Goal: Task Accomplishment & Management: Manage account settings

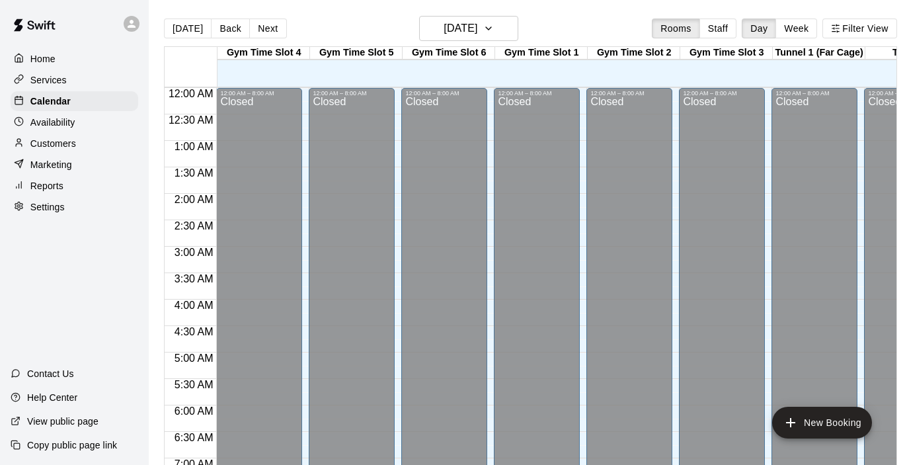
scroll to position [741, 0]
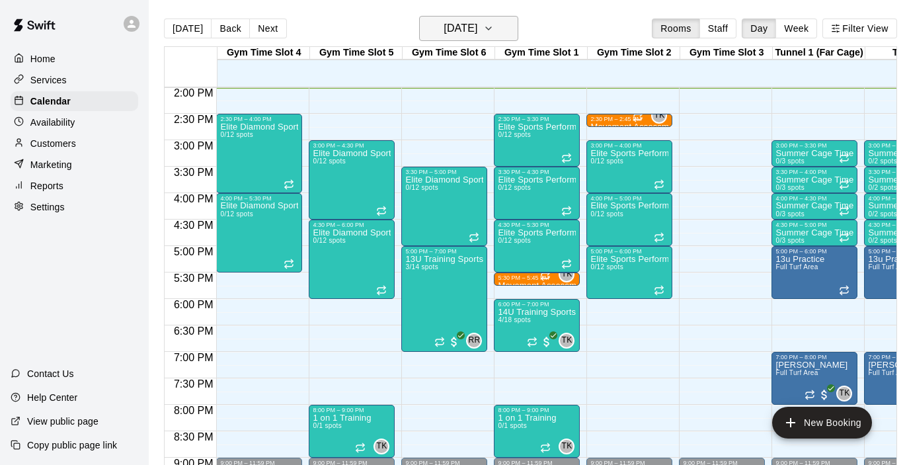
click at [494, 34] on icon "button" at bounding box center [488, 28] width 11 height 16
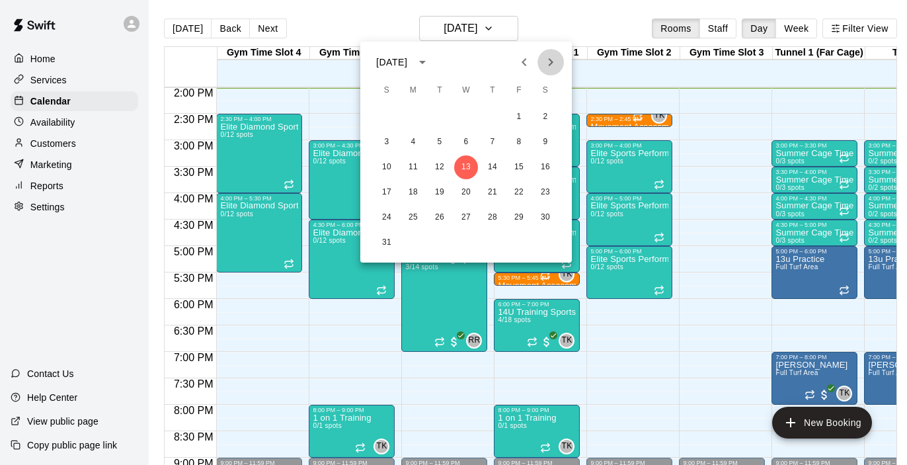
click at [546, 72] on button "Next month" at bounding box center [551, 62] width 26 height 26
click at [433, 139] on button "7" at bounding box center [440, 142] width 24 height 24
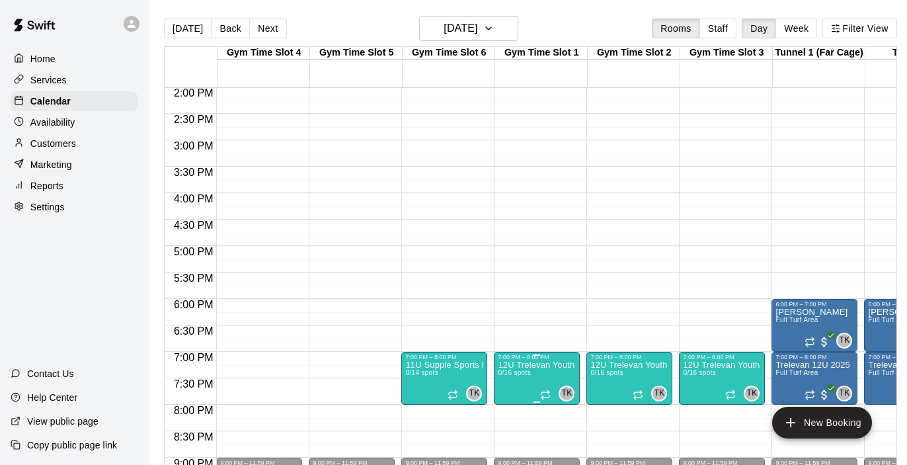
click at [514, 373] on icon "edit" at bounding box center [512, 375] width 12 height 12
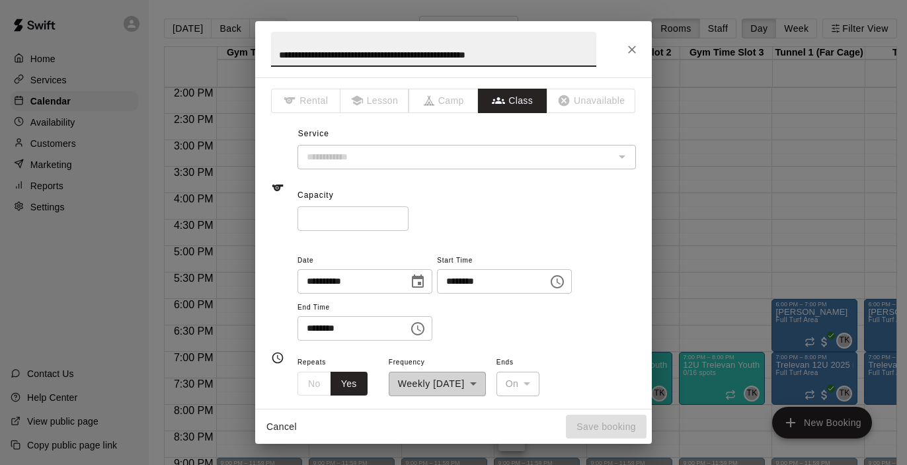
type input "**********"
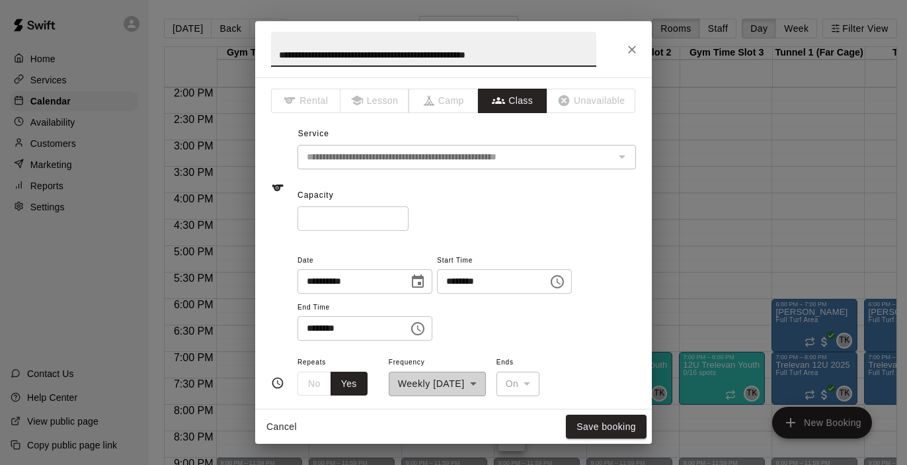
scroll to position [13, 0]
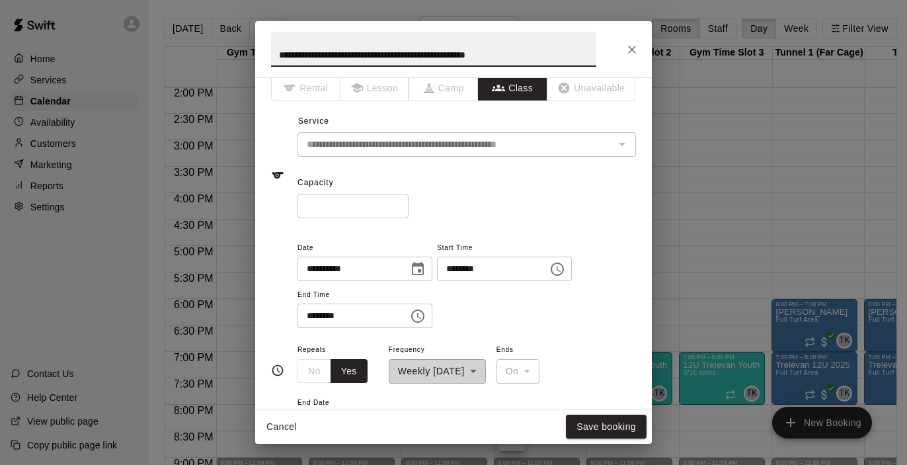
click at [460, 269] on input "********" at bounding box center [488, 269] width 102 height 24
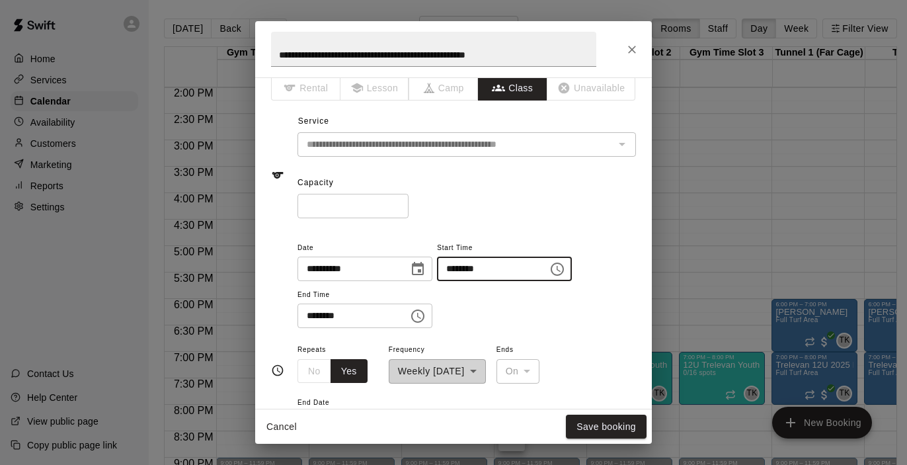
type input "********"
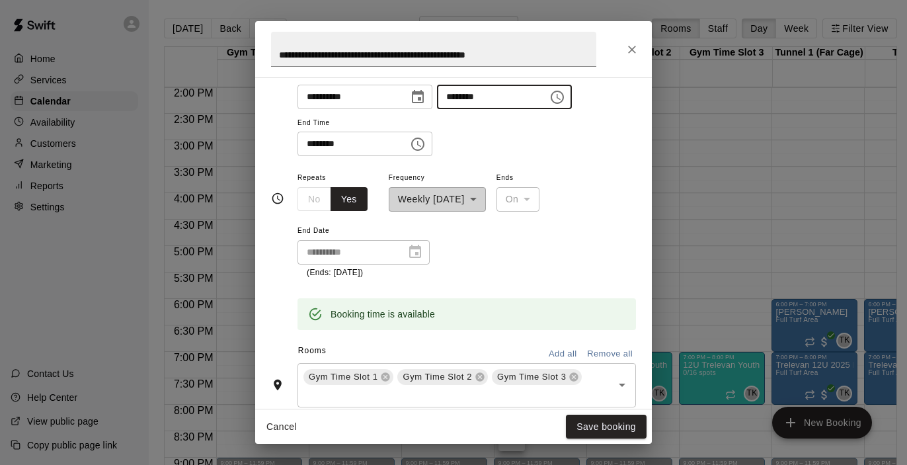
scroll to position [214, 0]
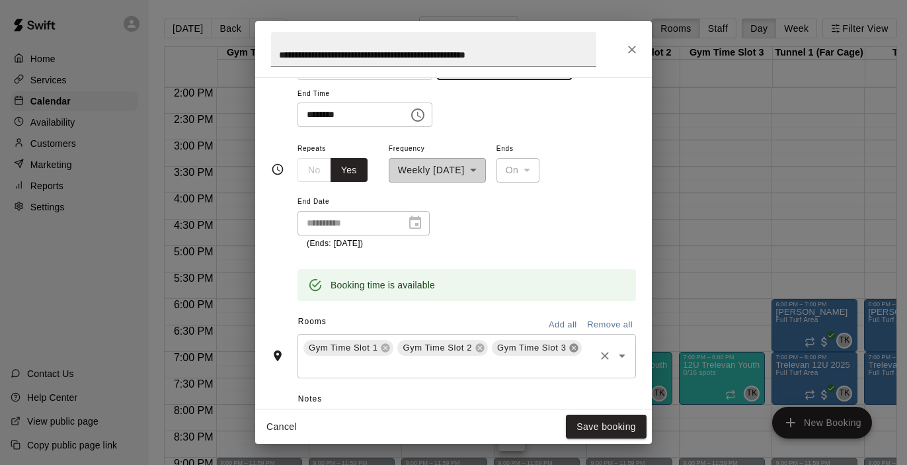
click at [573, 343] on icon at bounding box center [574, 347] width 9 height 9
click at [481, 343] on icon at bounding box center [479, 347] width 9 height 9
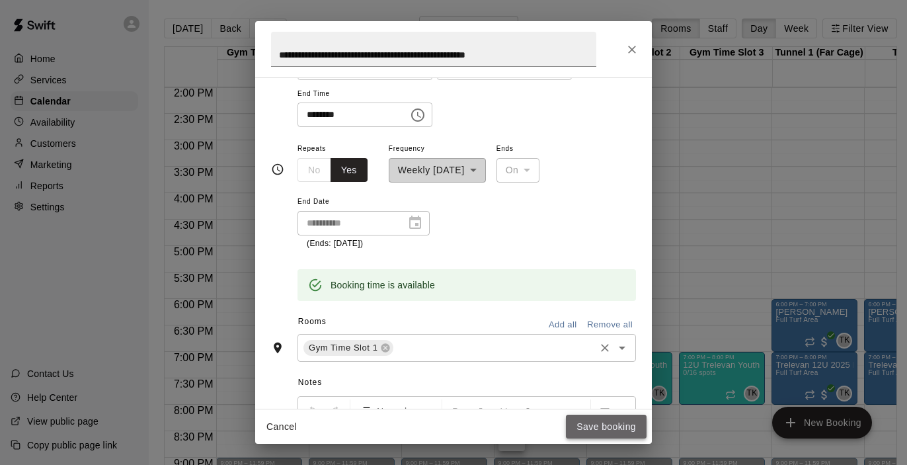
click at [623, 429] on button "Save booking" at bounding box center [606, 427] width 81 height 24
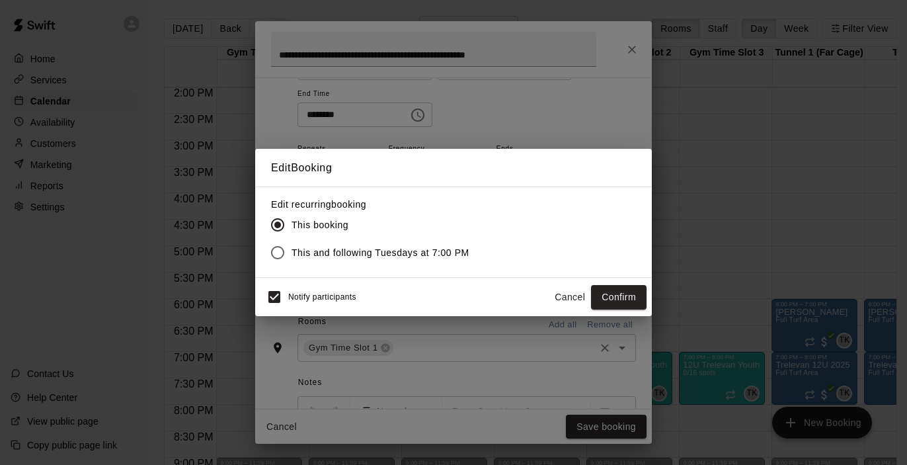
click at [423, 253] on span "This and following Tuesdays at 7:00 PM" at bounding box center [381, 253] width 178 height 14
click at [613, 295] on button "Confirm" at bounding box center [619, 297] width 56 height 24
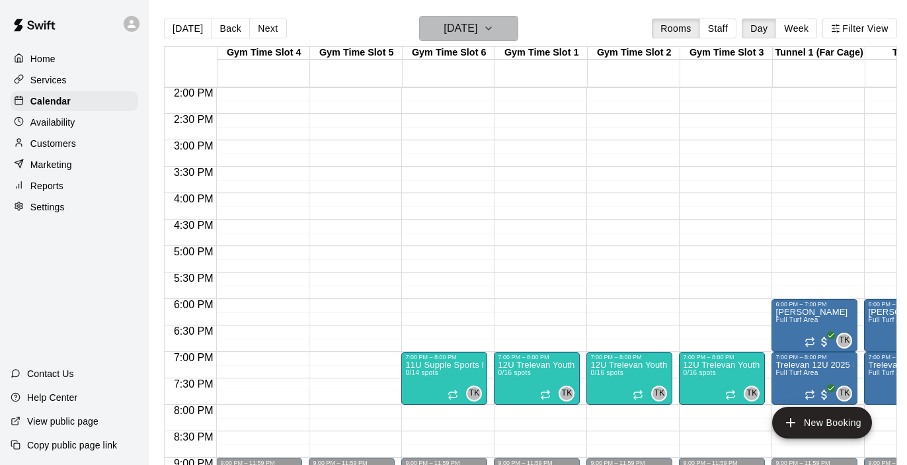
click at [494, 27] on icon "button" at bounding box center [488, 28] width 11 height 16
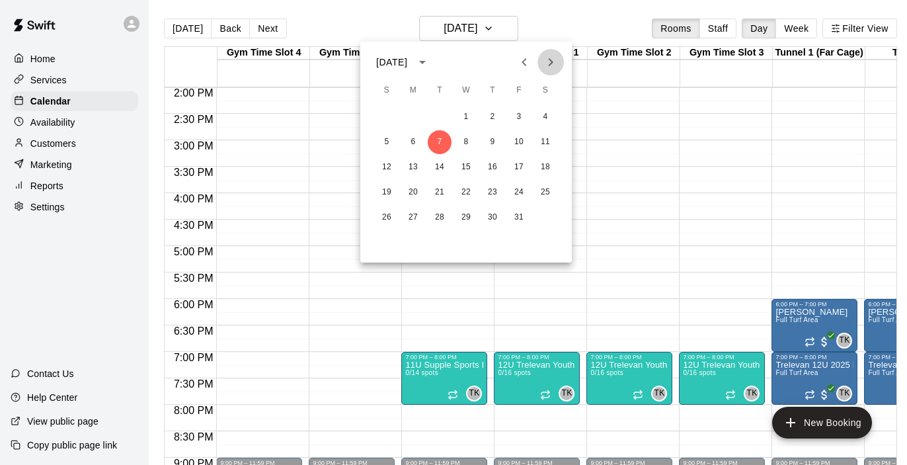
click at [553, 62] on icon "Next month" at bounding box center [551, 62] width 5 height 8
click at [412, 140] on button "3" at bounding box center [413, 142] width 24 height 24
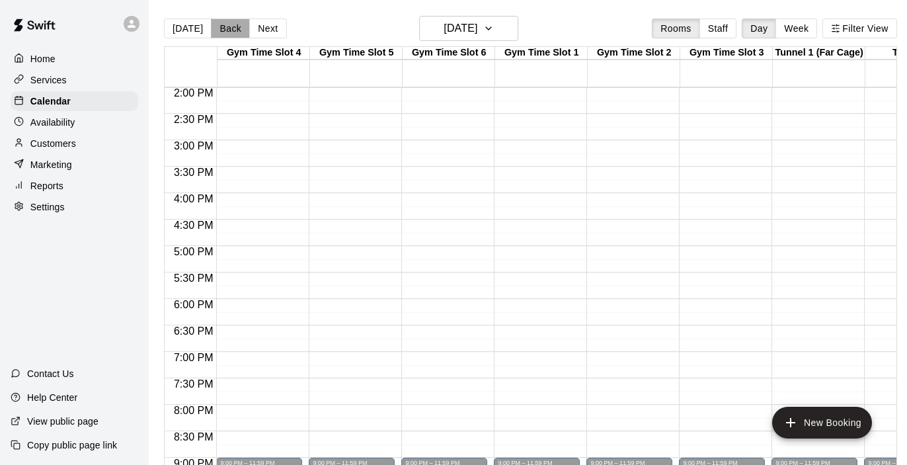
click at [224, 30] on button "Back" at bounding box center [230, 29] width 39 height 20
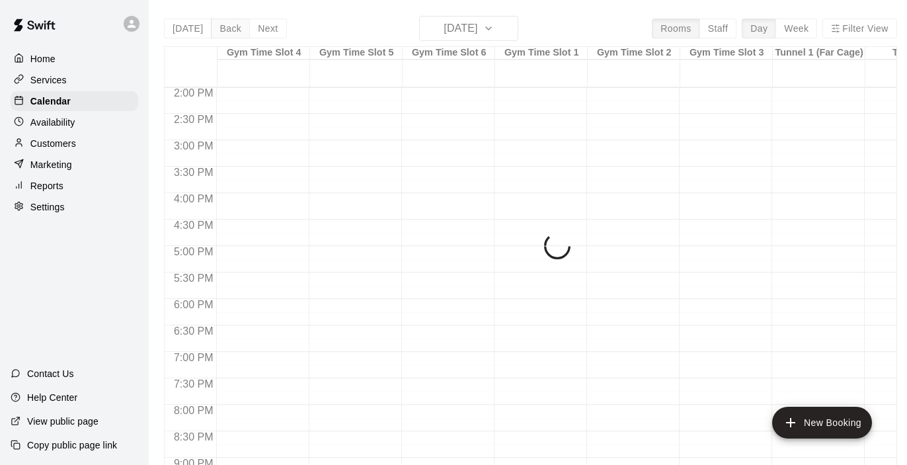
click at [224, 30] on div "[DATE] Back [DATE][DATE] Rooms Staff Day Week Filter View Gym Time Slot 4 02 Su…" at bounding box center [530, 248] width 733 height 465
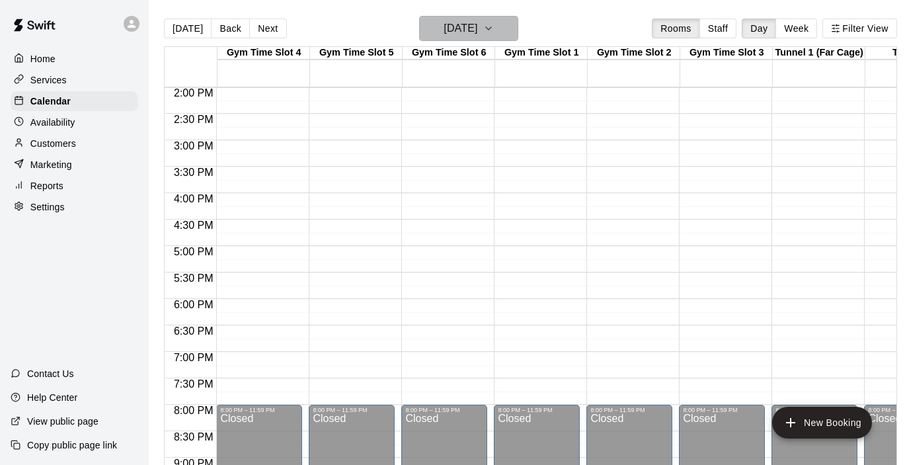
click at [494, 32] on icon "button" at bounding box center [488, 28] width 11 height 16
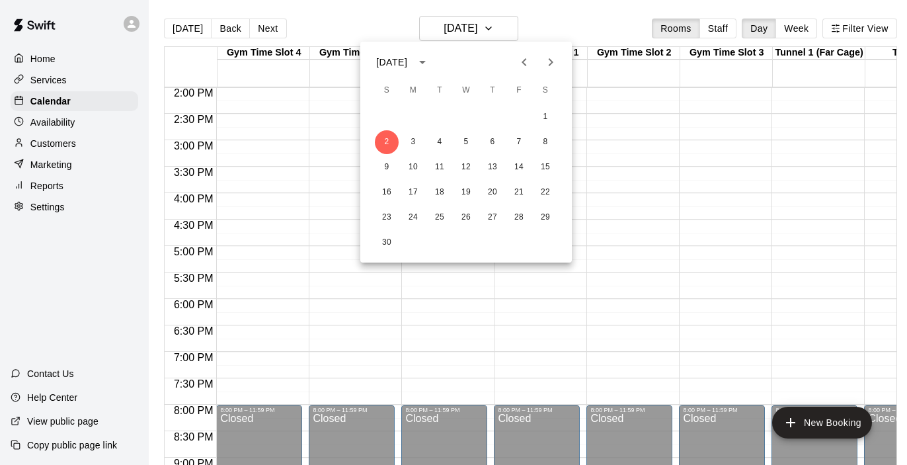
click at [527, 63] on icon "Previous month" at bounding box center [524, 62] width 16 height 16
click at [434, 189] on button "21" at bounding box center [440, 193] width 24 height 24
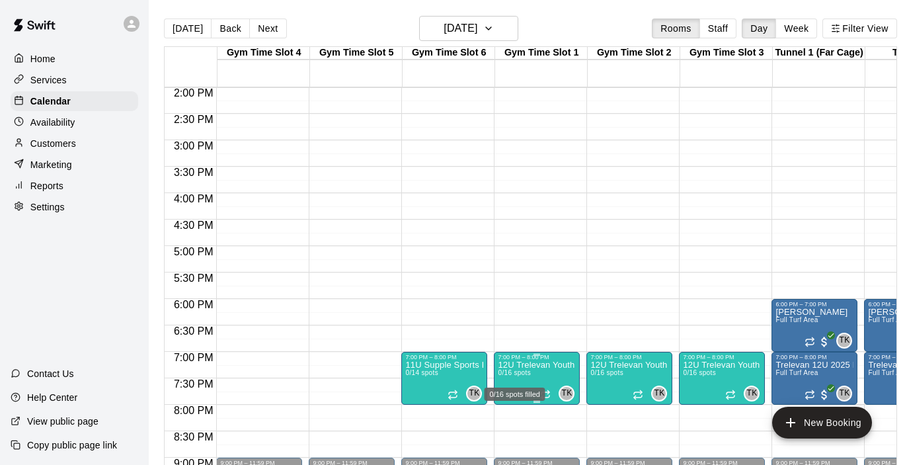
click at [506, 376] on span "0/16 spots" at bounding box center [514, 372] width 32 height 7
click at [513, 378] on icon "edit" at bounding box center [512, 378] width 12 height 12
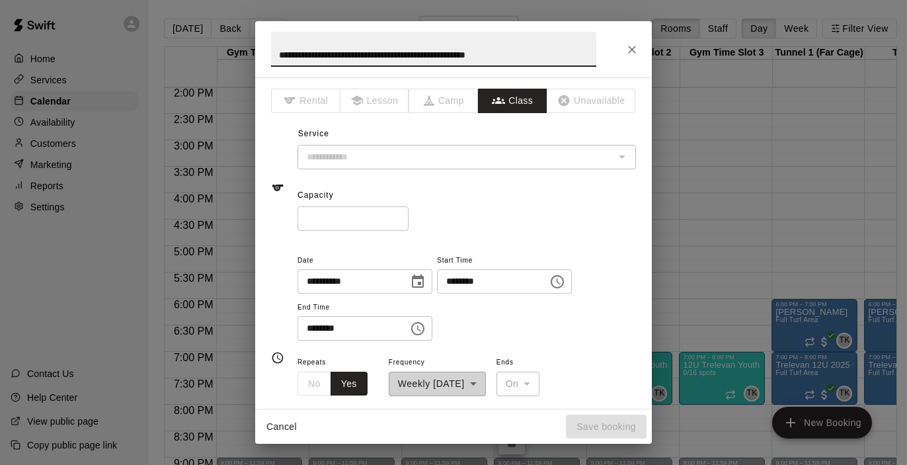
type input "**********"
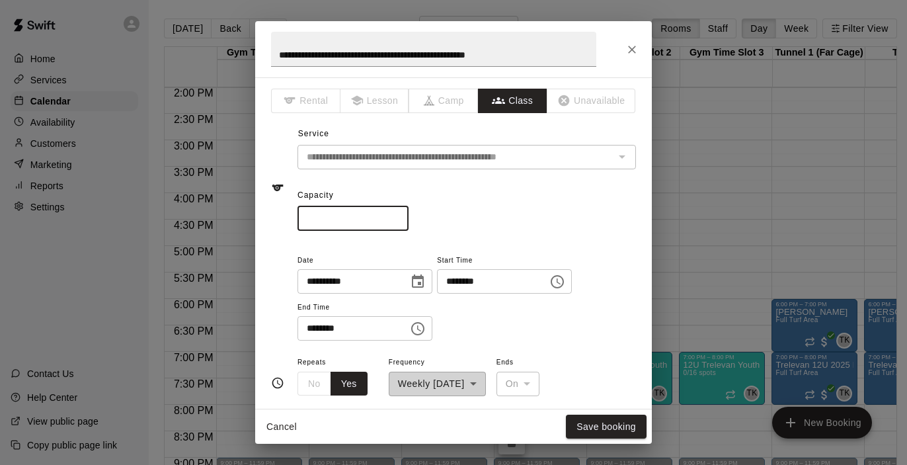
click at [399, 220] on input "**" at bounding box center [353, 218] width 111 height 24
type input "**"
click at [399, 220] on input "**" at bounding box center [353, 218] width 111 height 24
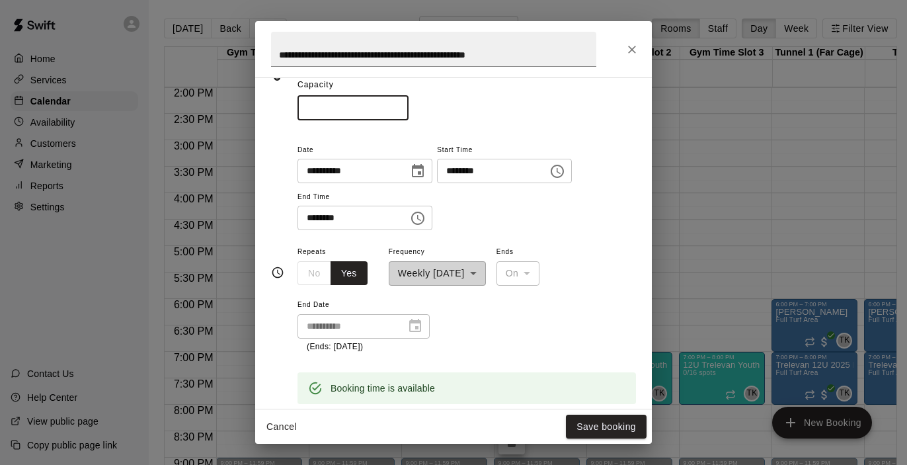
scroll to position [116, 0]
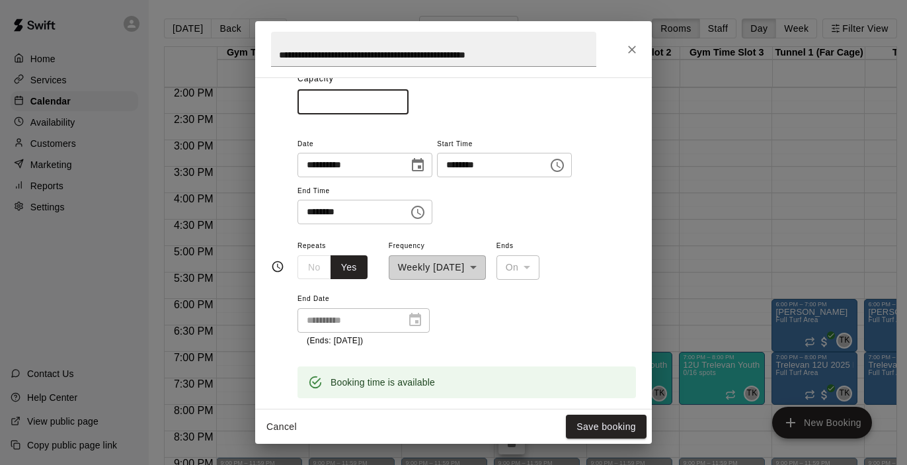
click at [454, 159] on input "********" at bounding box center [488, 165] width 102 height 24
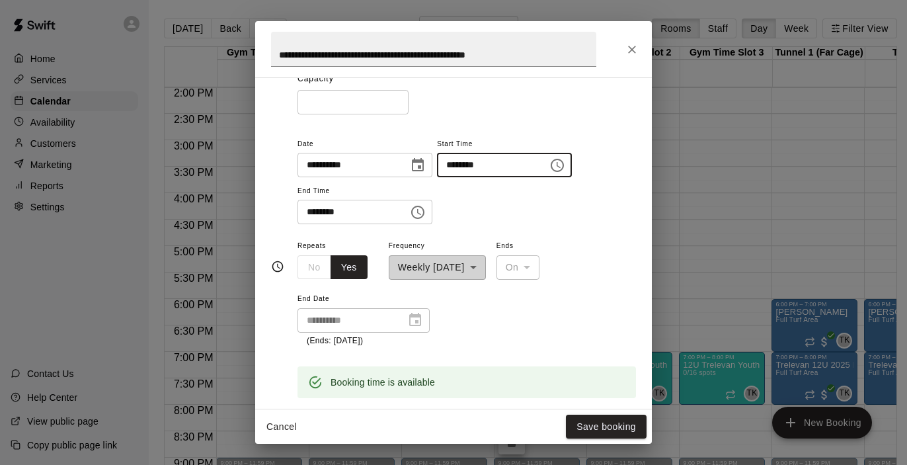
type input "********"
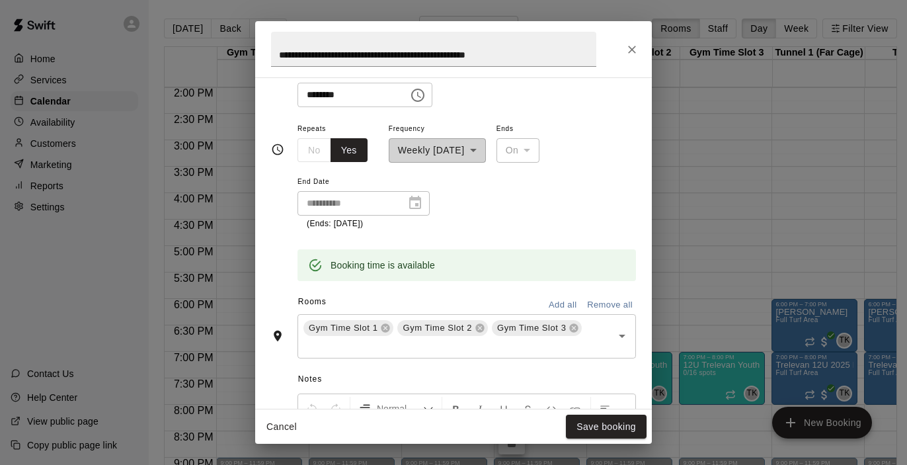
scroll to position [237, 0]
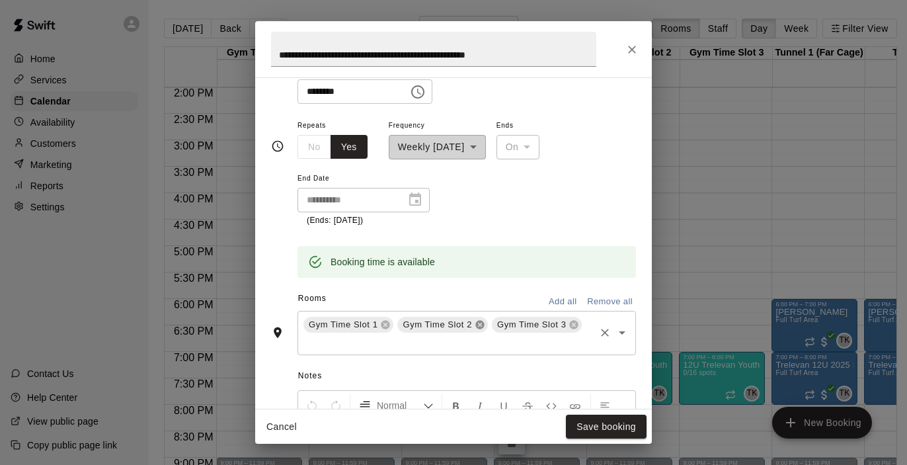
click at [481, 320] on icon at bounding box center [479, 324] width 9 height 9
click at [481, 319] on icon at bounding box center [480, 324] width 11 height 11
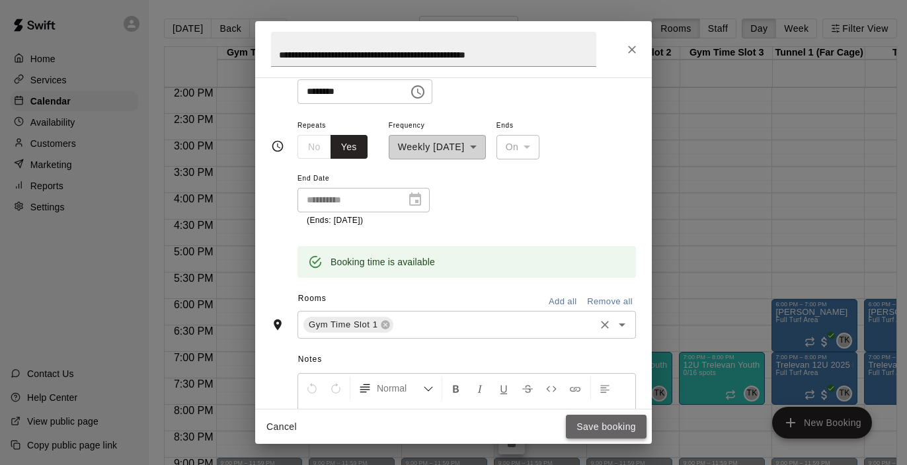
click at [613, 422] on button "Save booking" at bounding box center [606, 427] width 81 height 24
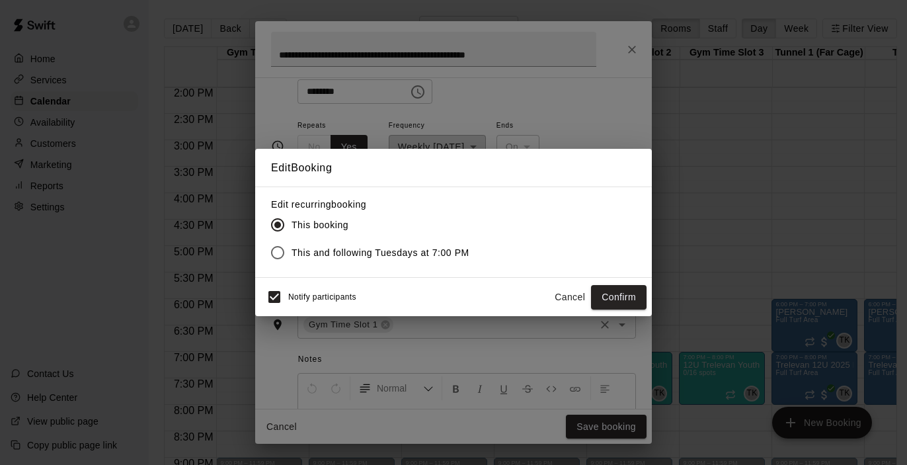
click at [439, 245] on label "This and following Tuesdays at 7:00 PM" at bounding box center [367, 253] width 206 height 28
click at [625, 290] on button "Confirm" at bounding box center [619, 297] width 56 height 24
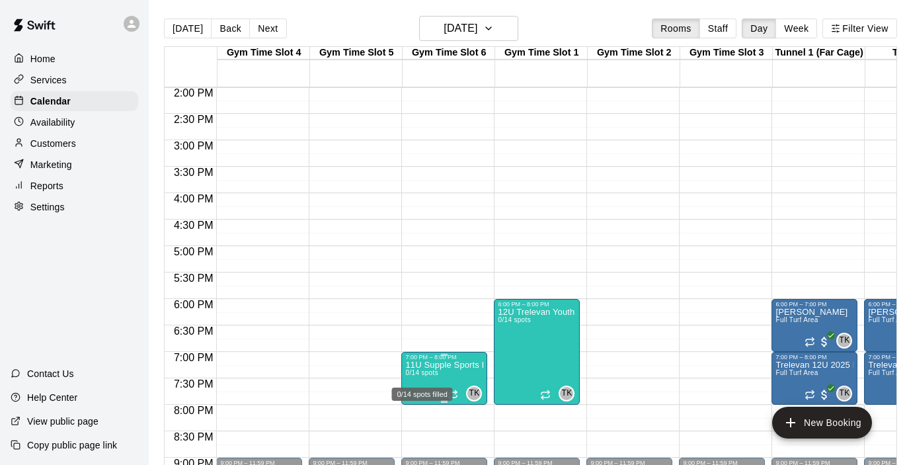
click at [426, 376] on span "0/14 spots" at bounding box center [421, 372] width 32 height 7
click at [419, 379] on icon "edit" at bounding box center [419, 378] width 12 height 12
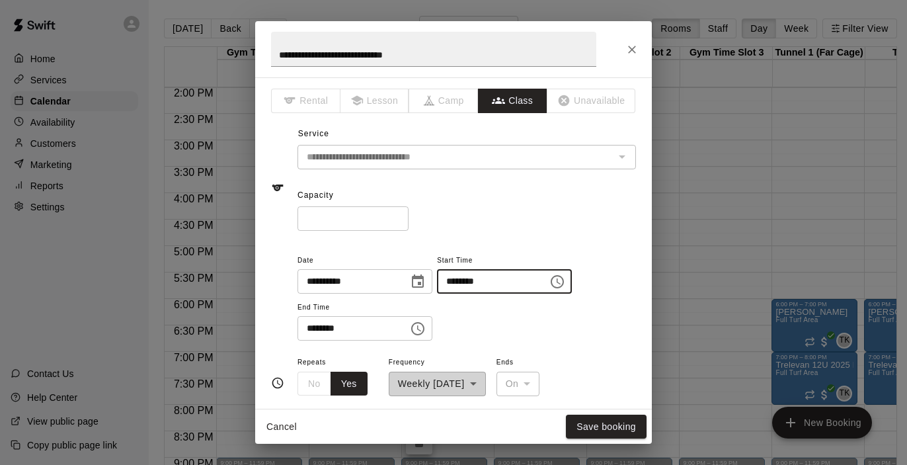
click at [455, 276] on input "********" at bounding box center [488, 281] width 102 height 24
type input "********"
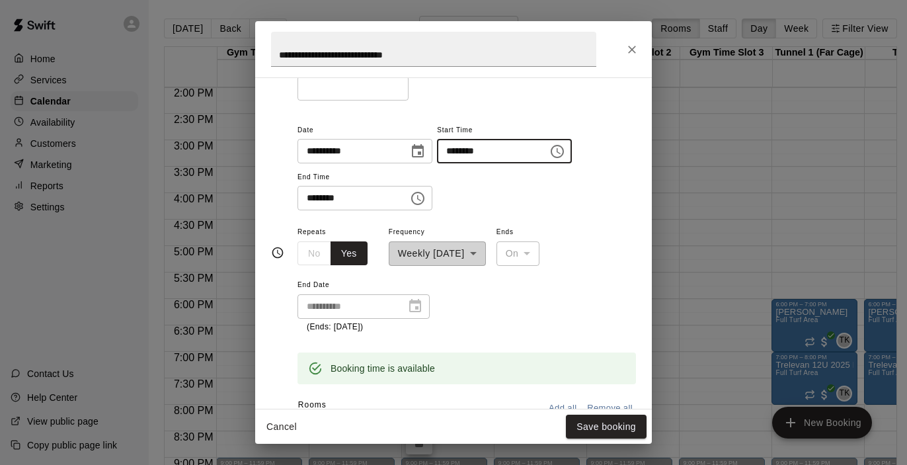
scroll to position [194, 0]
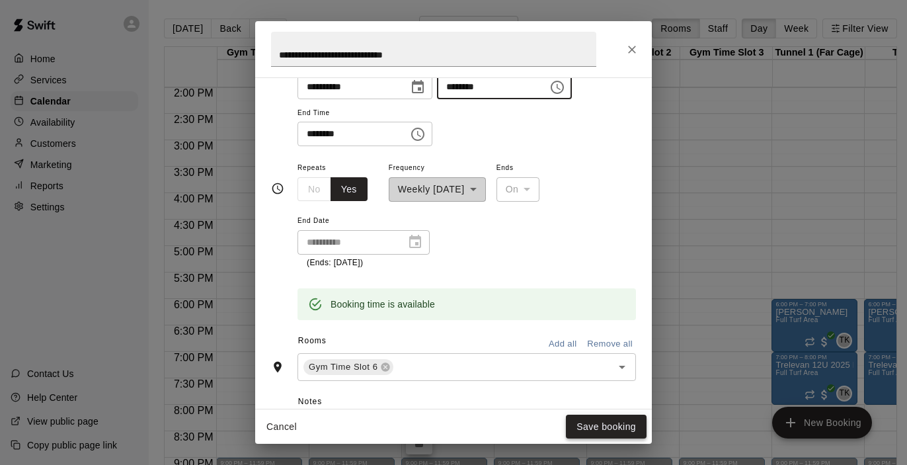
click at [596, 426] on button "Save booking" at bounding box center [606, 427] width 81 height 24
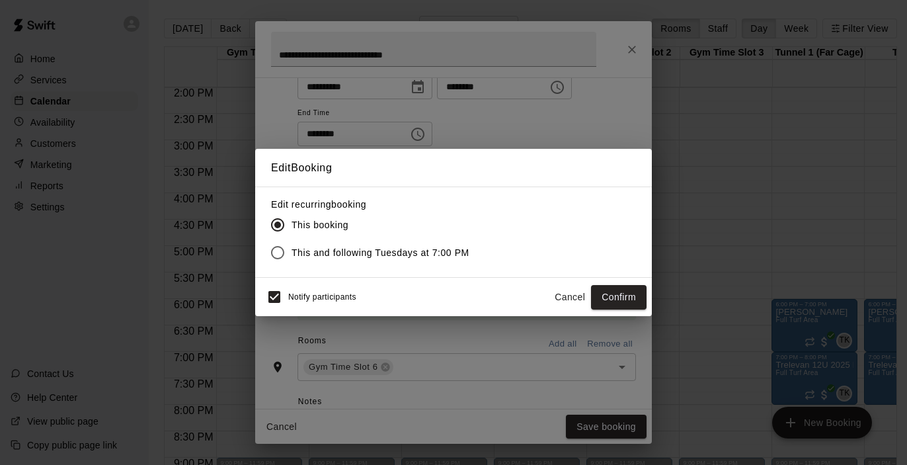
click at [427, 251] on span "This and following Tuesdays at 7:00 PM" at bounding box center [381, 253] width 178 height 14
click at [632, 307] on button "Confirm" at bounding box center [619, 297] width 56 height 24
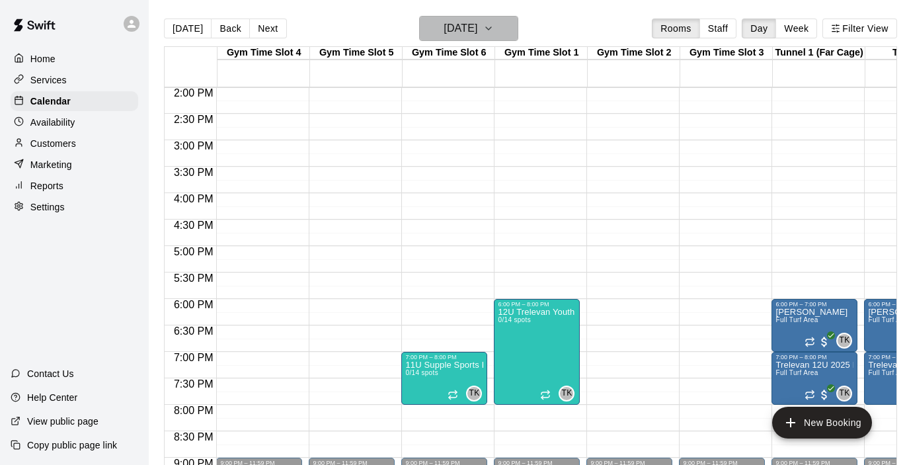
click at [494, 28] on icon "button" at bounding box center [488, 28] width 11 height 16
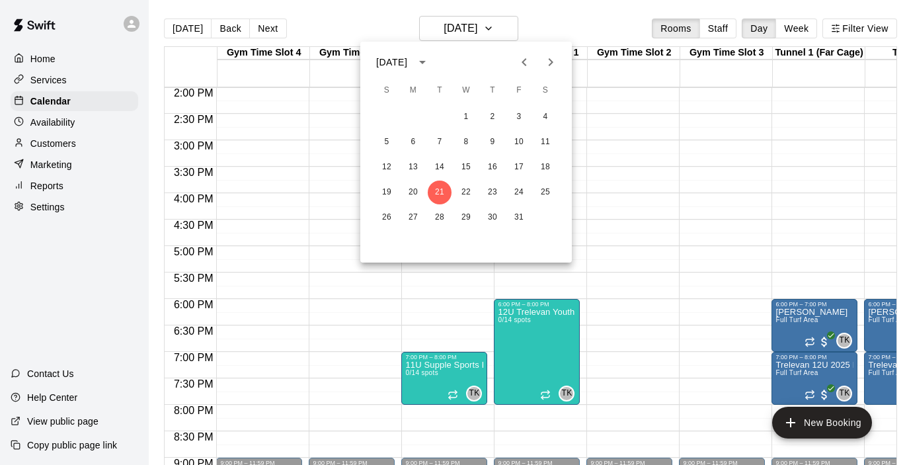
click at [563, 33] on div at bounding box center [453, 232] width 907 height 465
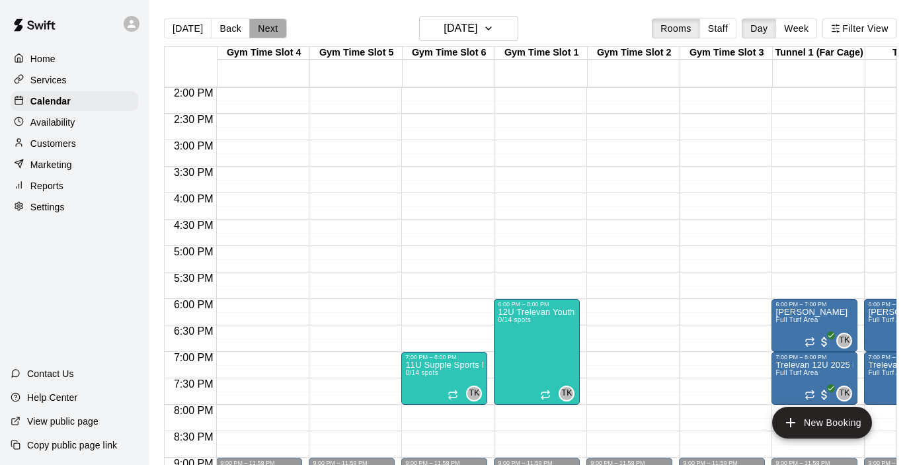
click at [275, 37] on button "Next" at bounding box center [267, 29] width 37 height 20
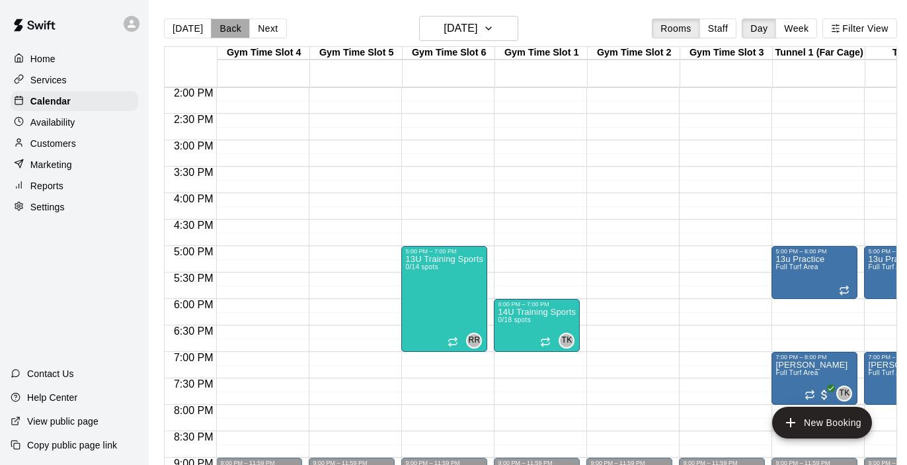
click at [222, 30] on button "Back" at bounding box center [230, 29] width 39 height 20
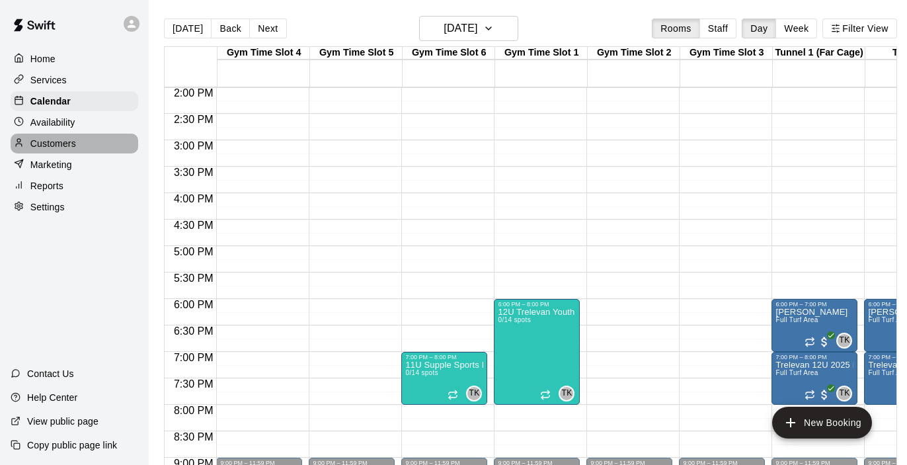
click at [74, 147] on p "Customers" at bounding box center [53, 143] width 46 height 13
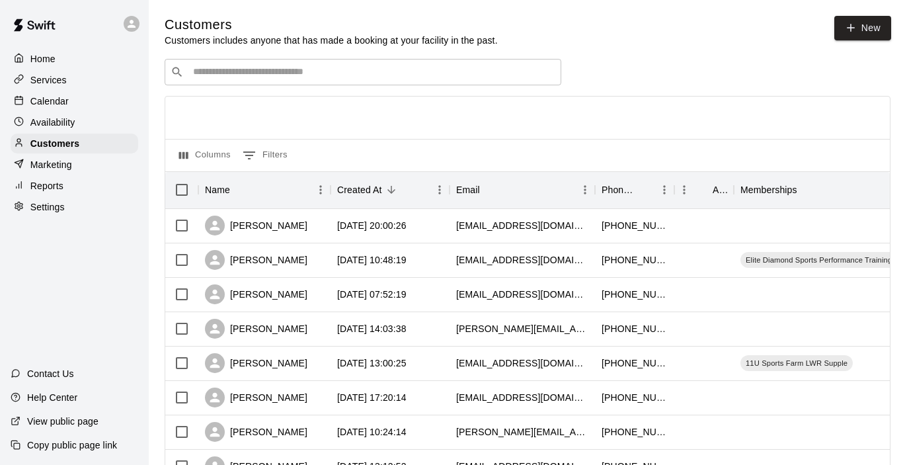
click at [405, 71] on input "Search customers by name or email" at bounding box center [372, 71] width 366 height 13
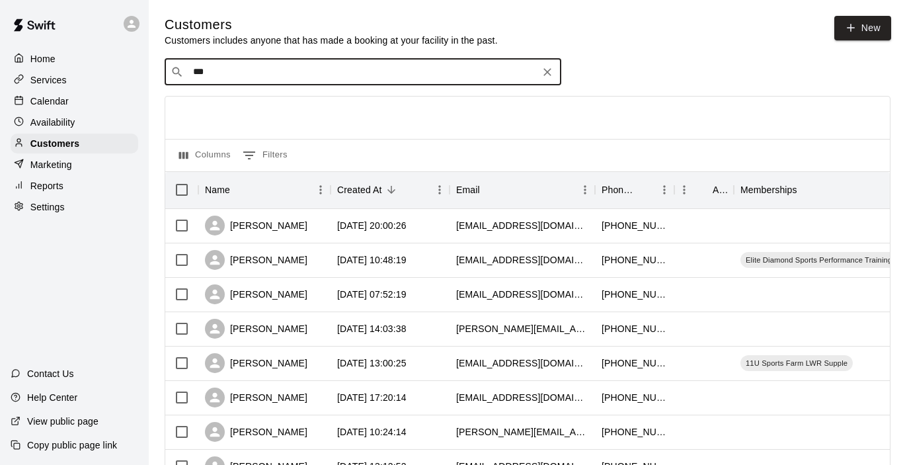
type input "****"
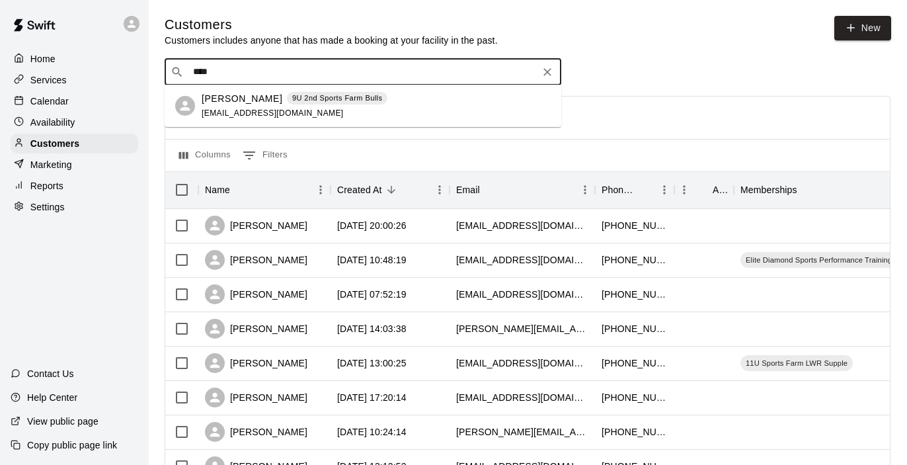
click at [227, 97] on p "[PERSON_NAME]" at bounding box center [242, 99] width 81 height 14
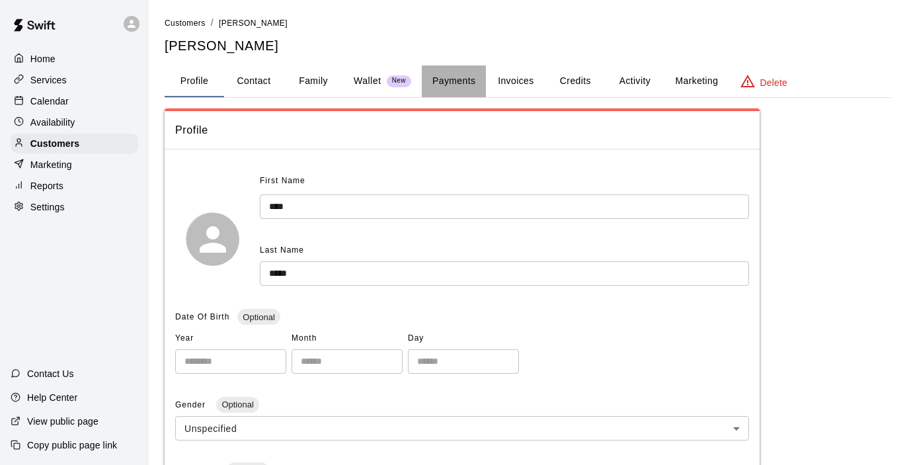
click at [465, 76] on button "Payments" at bounding box center [454, 81] width 64 height 32
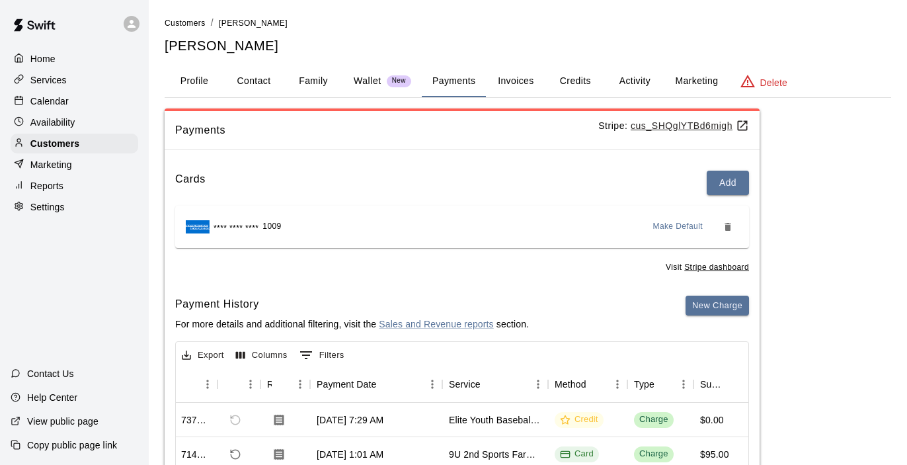
click at [572, 77] on button "Credits" at bounding box center [575, 81] width 60 height 32
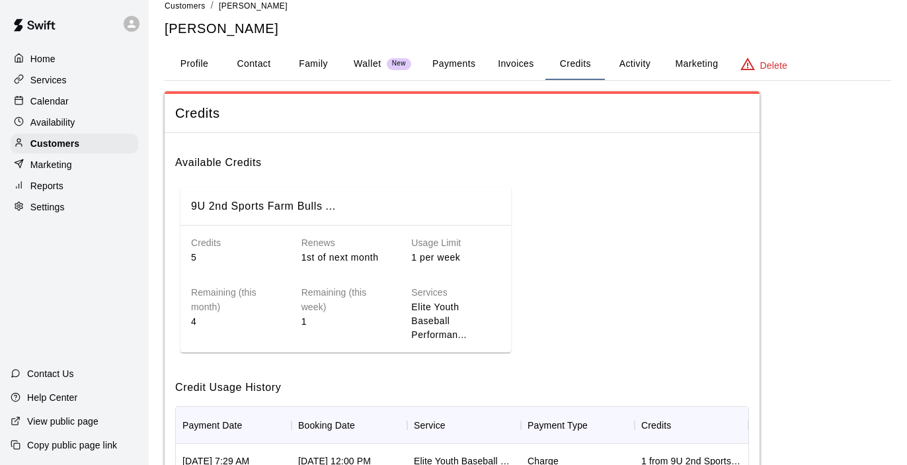
scroll to position [15, 0]
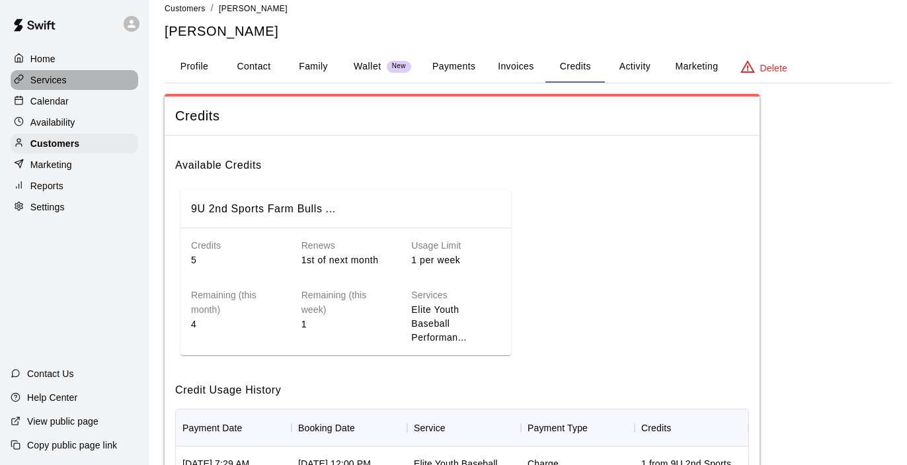
click at [71, 81] on div "Services" at bounding box center [75, 80] width 128 height 20
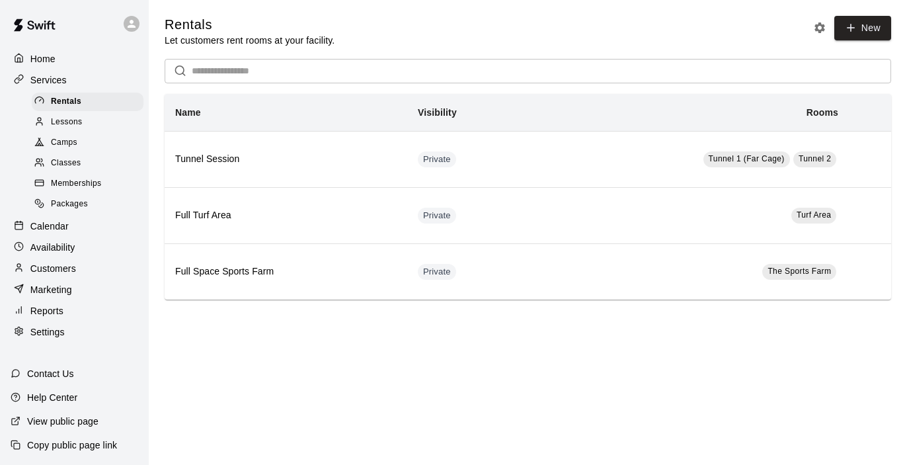
click at [79, 175] on div "Memberships" at bounding box center [88, 184] width 112 height 19
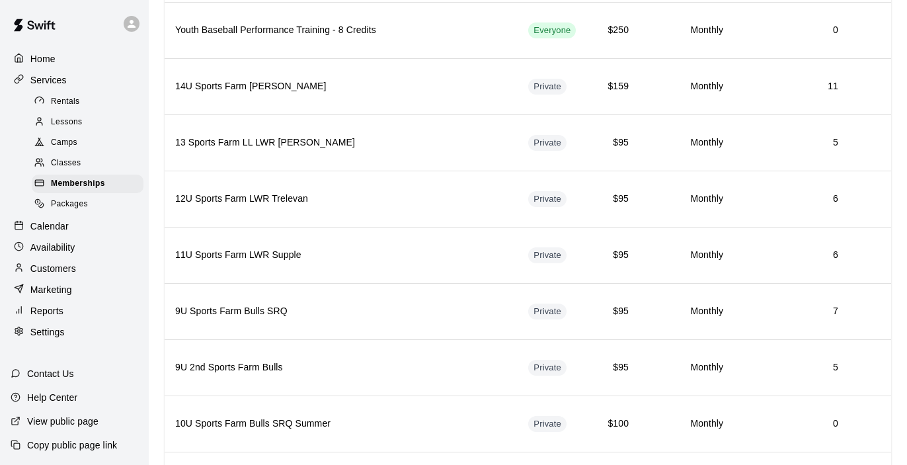
scroll to position [814, 0]
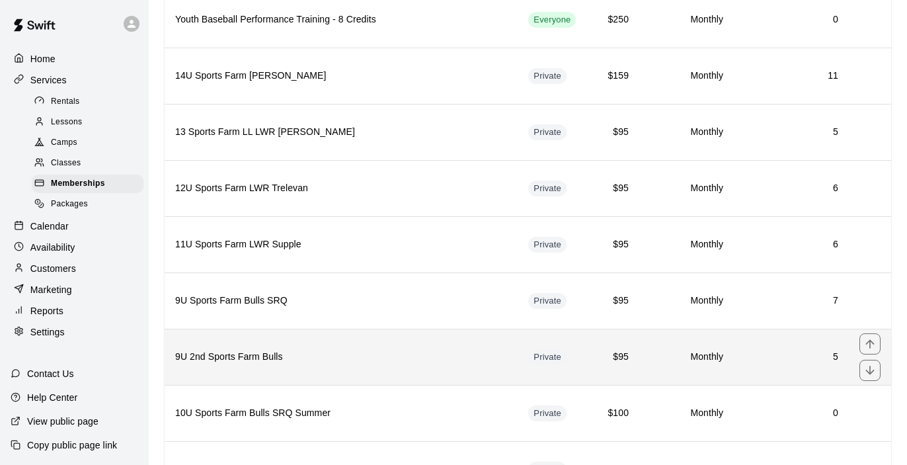
click at [398, 353] on h6 "9U 2nd Sports Farm Bulls" at bounding box center [341, 357] width 332 height 15
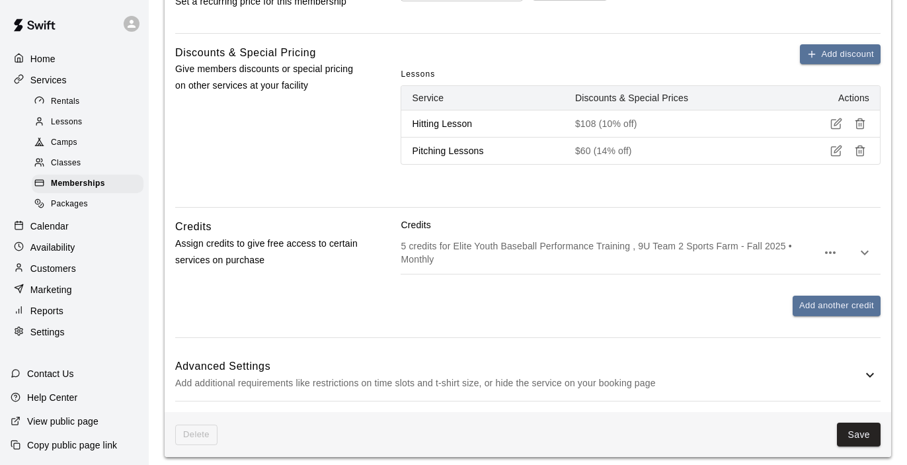
scroll to position [403, 0]
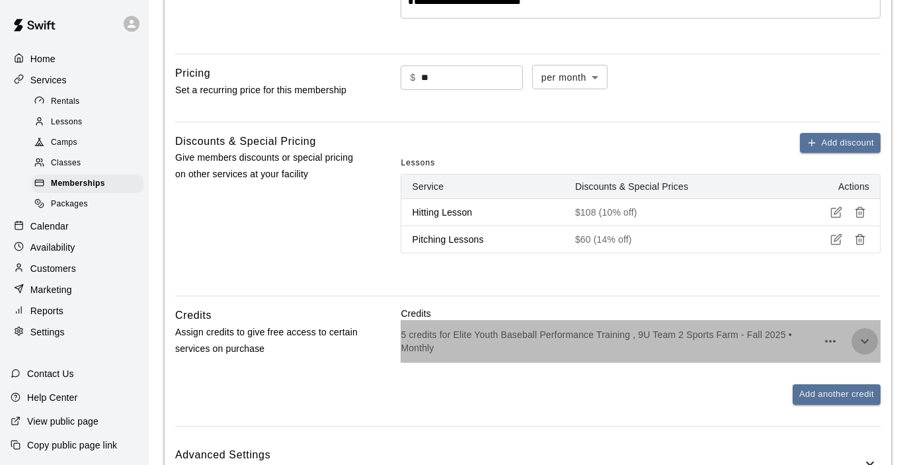
click at [869, 341] on icon "button" at bounding box center [865, 341] width 16 height 16
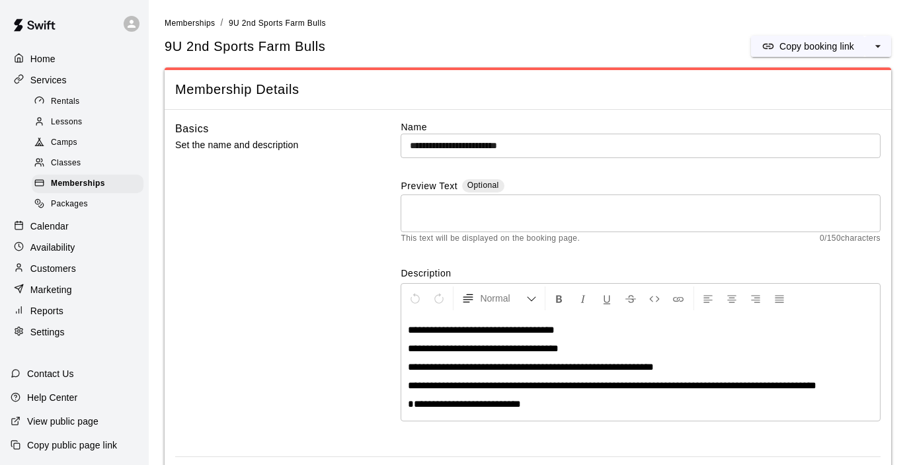
scroll to position [0, 0]
